Goal: Information Seeking & Learning: Learn about a topic

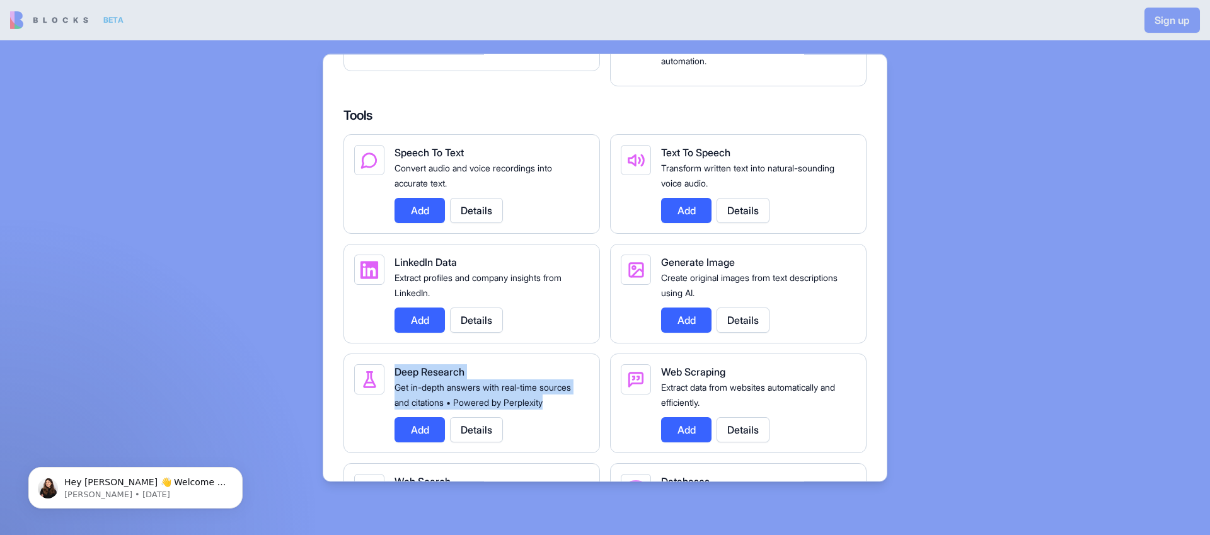
scroll to position [1690, 0]
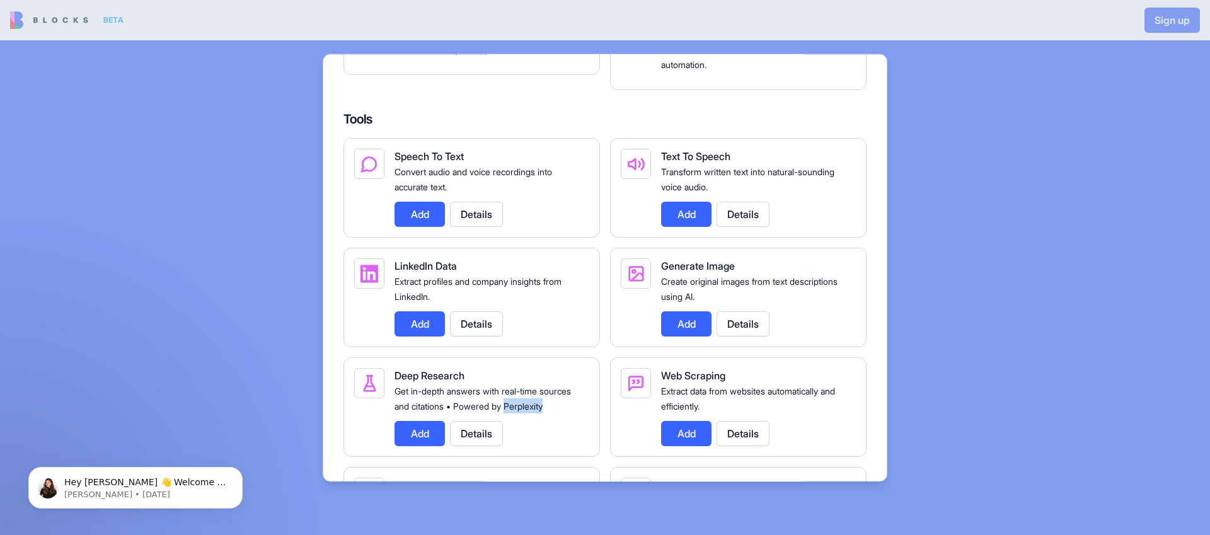
drag, startPoint x: 441, startPoint y: 419, endPoint x: 394, endPoint y: 420, distance: 47.3
click at [395, 413] on div "Get in-depth answers with real-time sources and citations • Powered by Perplexi…" at bounding box center [487, 398] width 185 height 30
copy span "Perplexity"
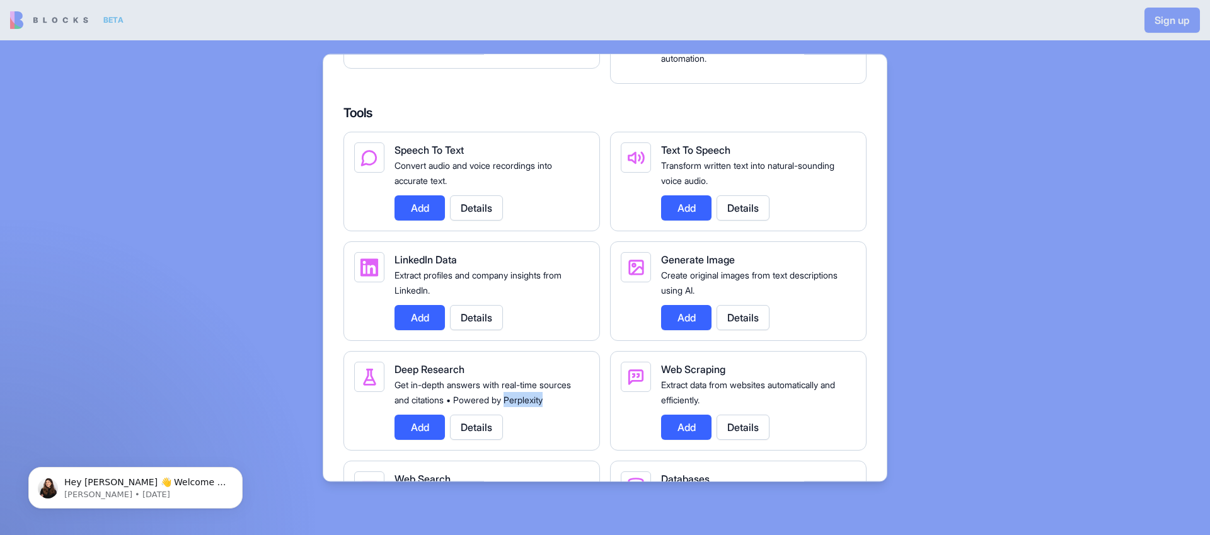
scroll to position [1697, 0]
click at [814, 294] on div "Create original images from text descriptions using AI." at bounding box center [753, 282] width 185 height 30
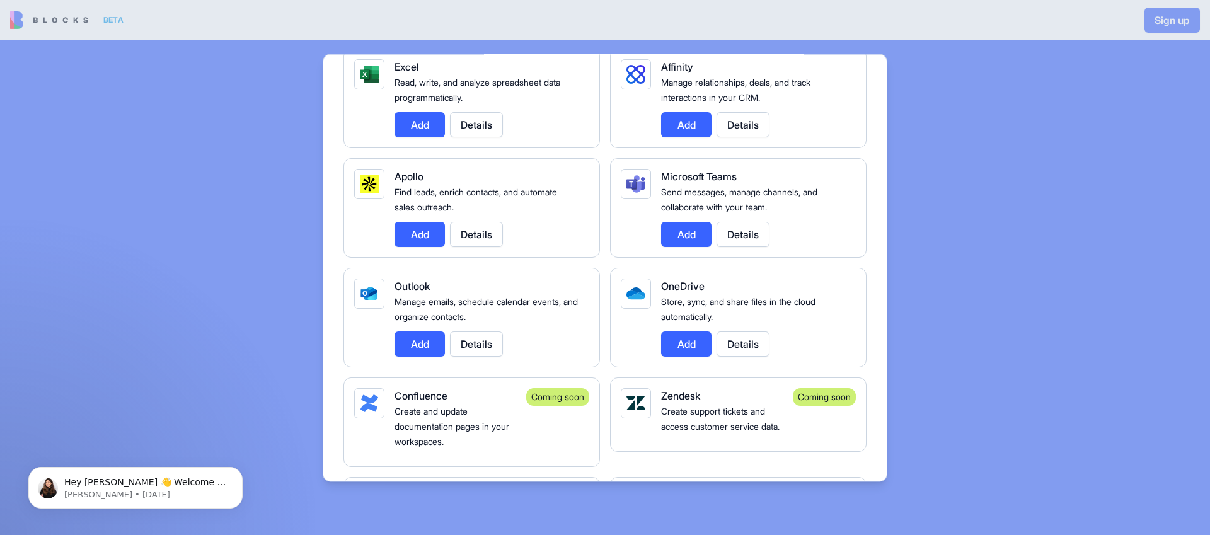
scroll to position [1187, 0]
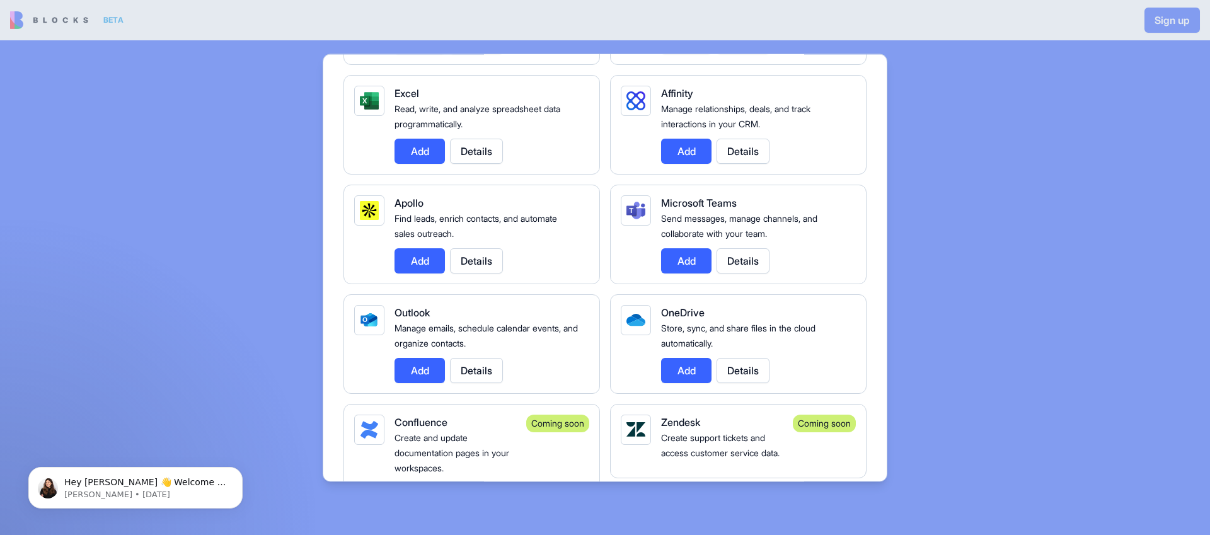
click at [488, 254] on button "Details" at bounding box center [476, 260] width 53 height 25
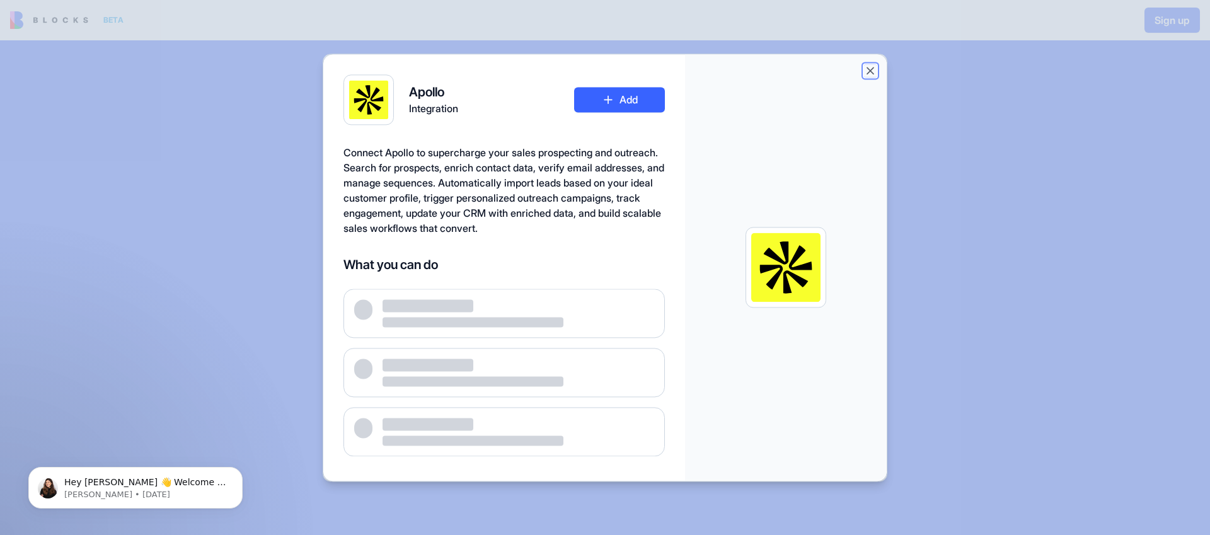
click at [872, 72] on button "Close" at bounding box center [870, 70] width 13 height 13
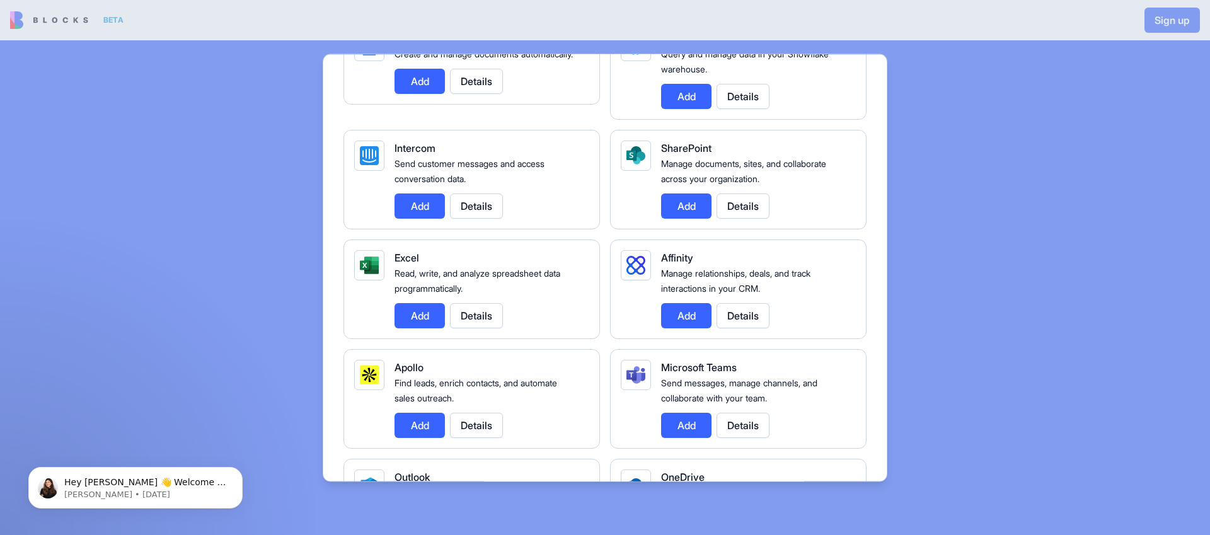
scroll to position [1011, 0]
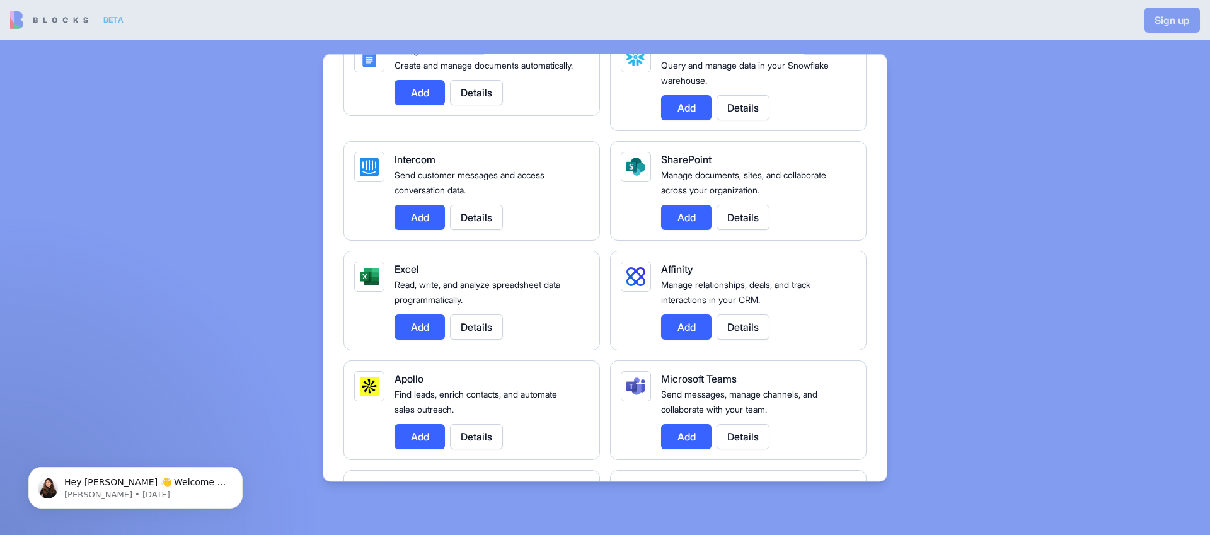
click at [742, 329] on button "Details" at bounding box center [743, 327] width 53 height 25
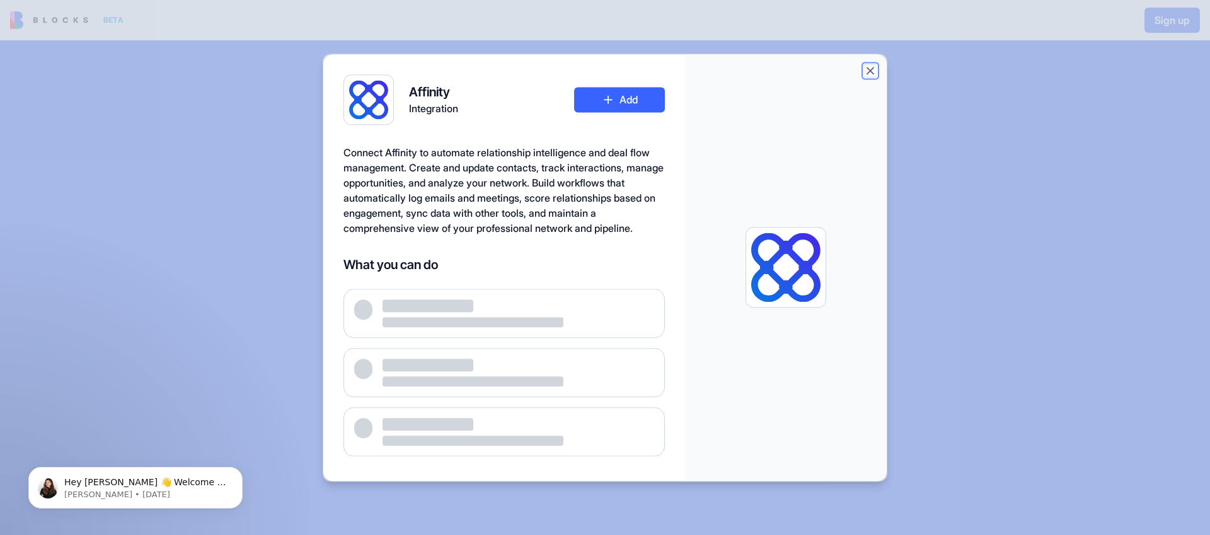
click at [869, 67] on button "Close" at bounding box center [870, 70] width 13 height 13
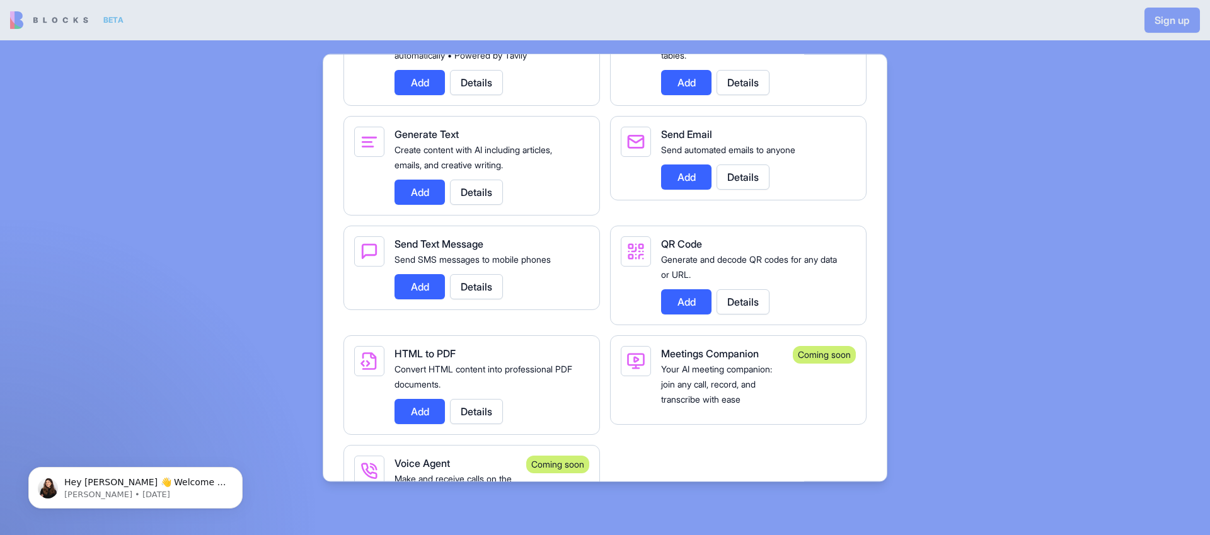
scroll to position [2239, 0]
